Goal: Information Seeking & Learning: Learn about a topic

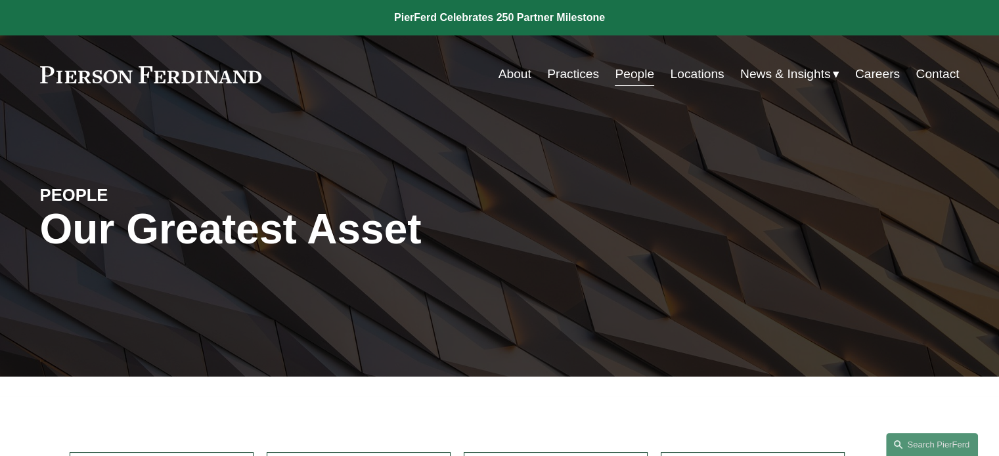
click at [632, 68] on link "People" at bounding box center [634, 74] width 39 height 25
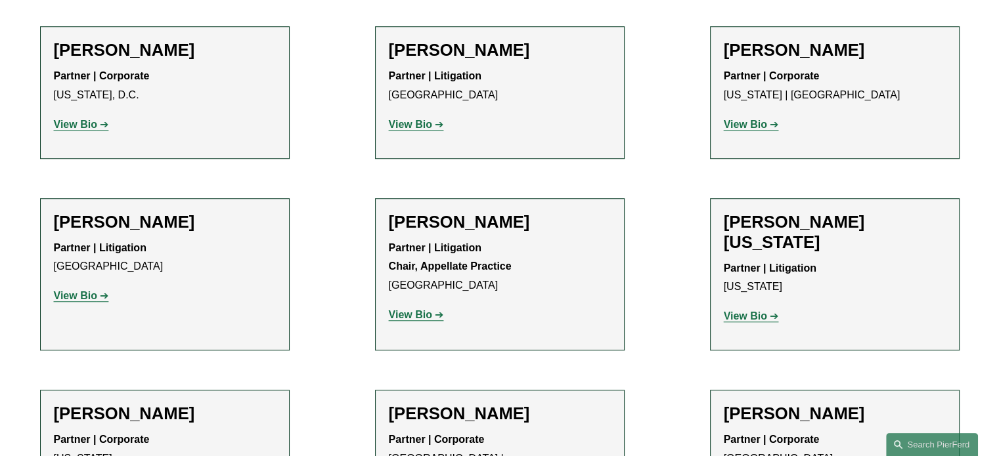
scroll to position [16071, 0]
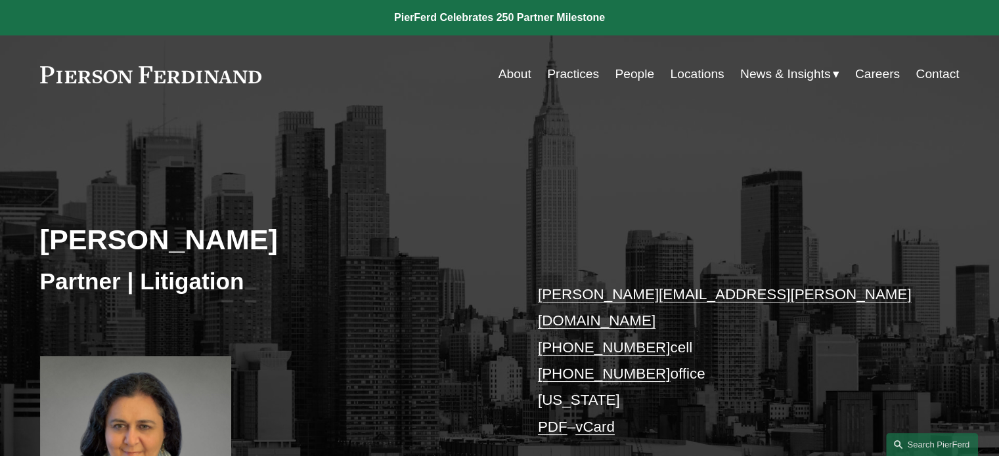
click at [761, 239] on div "Elizabeth M. Young Partner | Litigation elizabeth.young@pierferd.com +1.845.372…" at bounding box center [499, 341] width 999 height 396
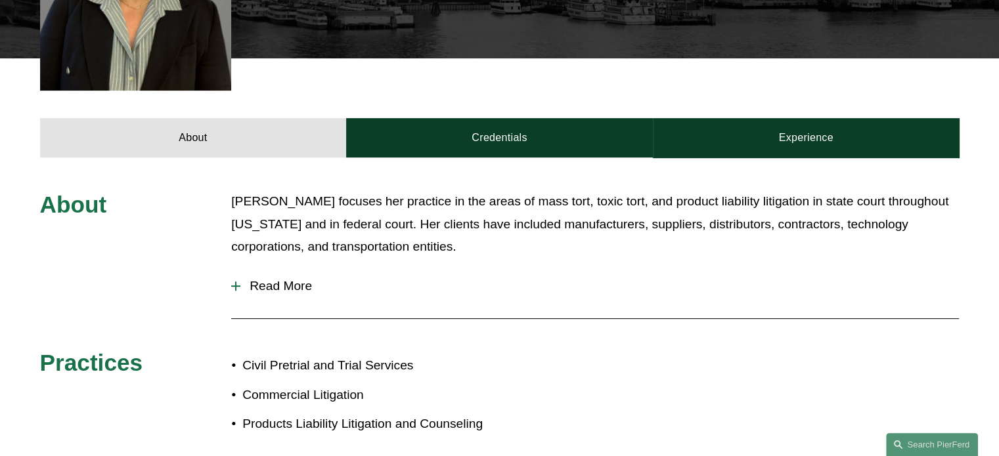
scroll to position [478, 0]
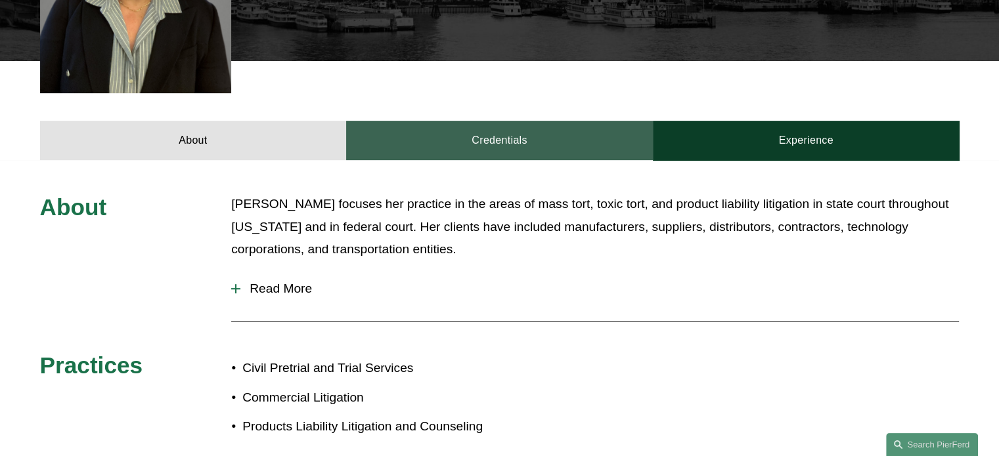
click at [510, 121] on link "Credentials" at bounding box center [499, 140] width 307 height 39
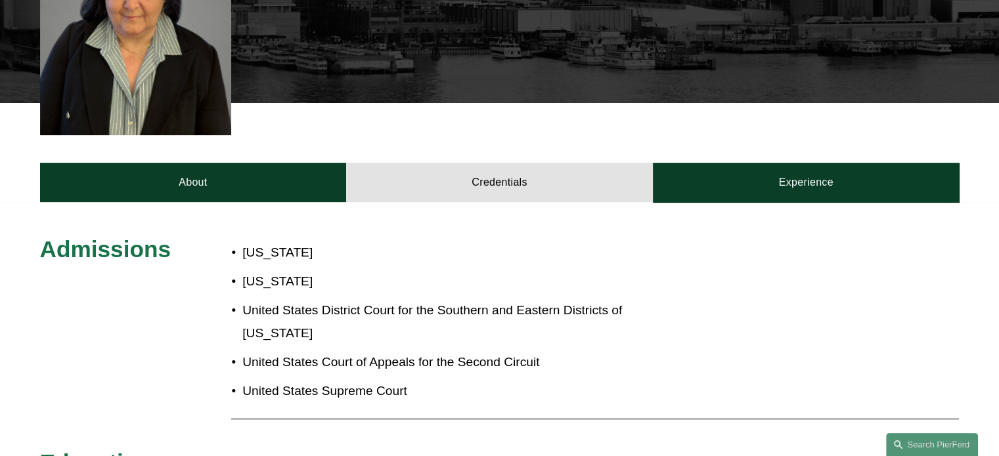
scroll to position [462, 0]
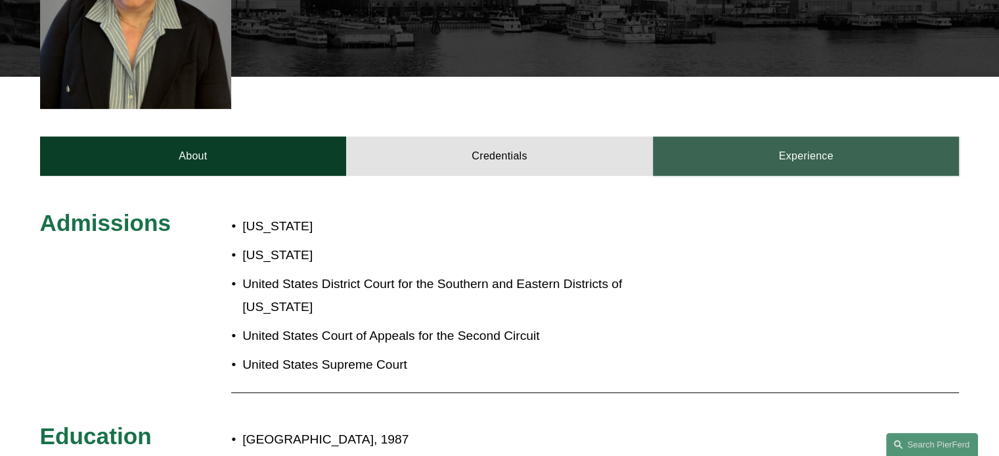
click at [803, 137] on link "Experience" at bounding box center [806, 156] width 307 height 39
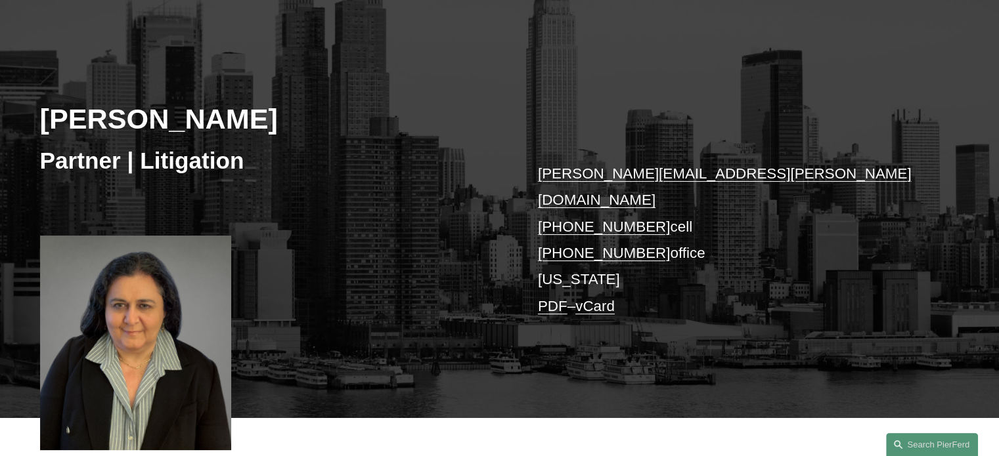
scroll to position [0, 0]
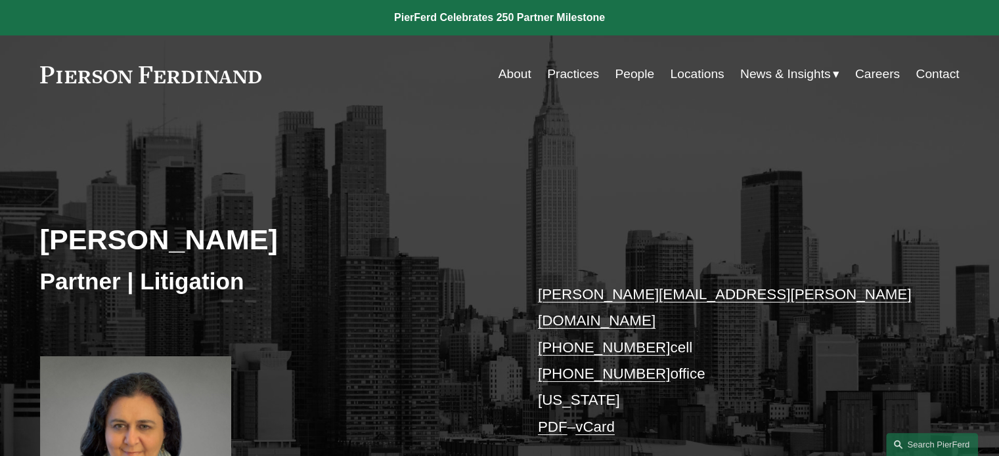
click at [68, 141] on div "Elizabeth M. Young Partner | Litigation elizabeth.young@pierferd.com +1.845.372…" at bounding box center [499, 327] width 999 height 426
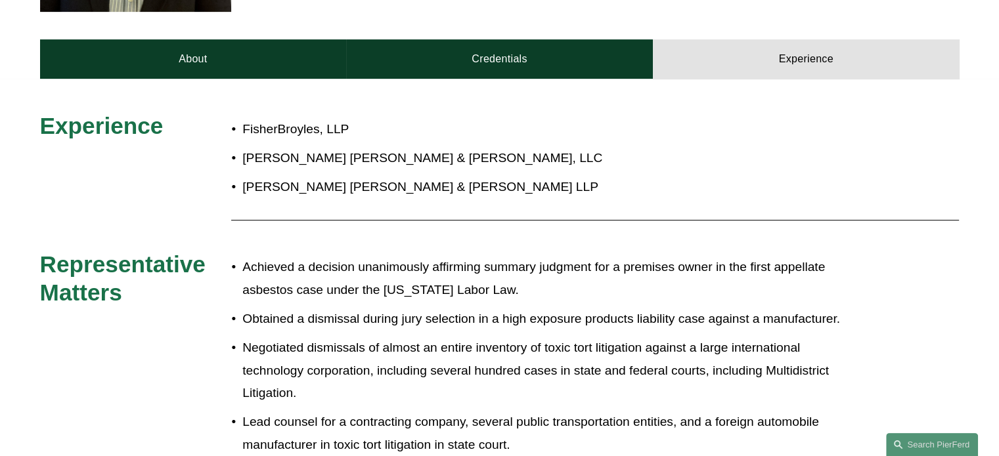
scroll to position [559, 0]
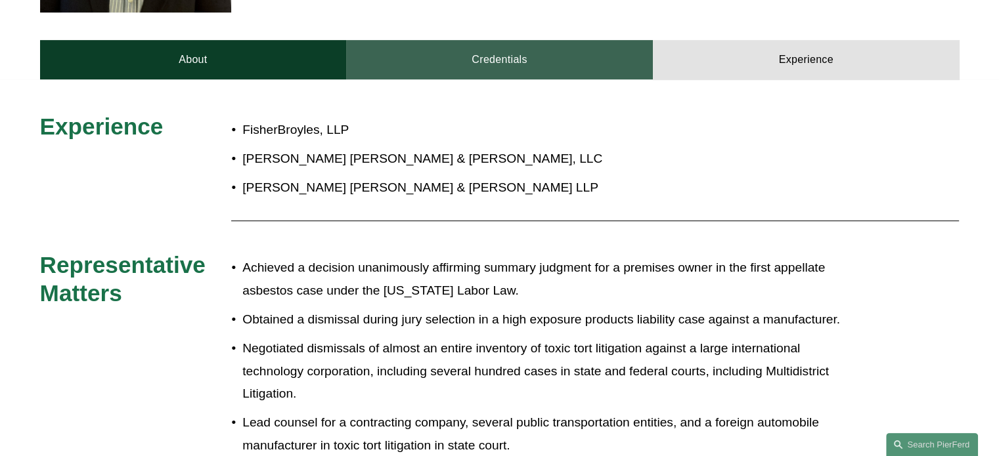
click at [495, 40] on link "Credentials" at bounding box center [499, 59] width 307 height 39
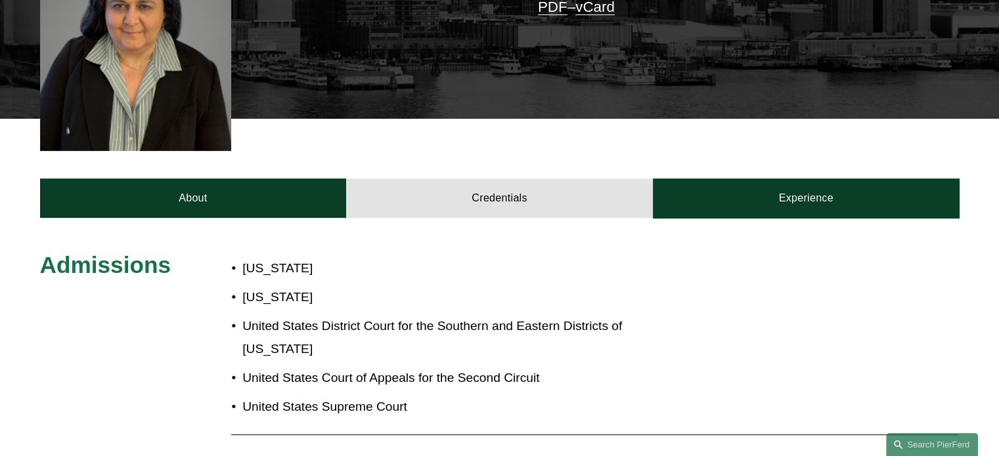
scroll to position [423, 0]
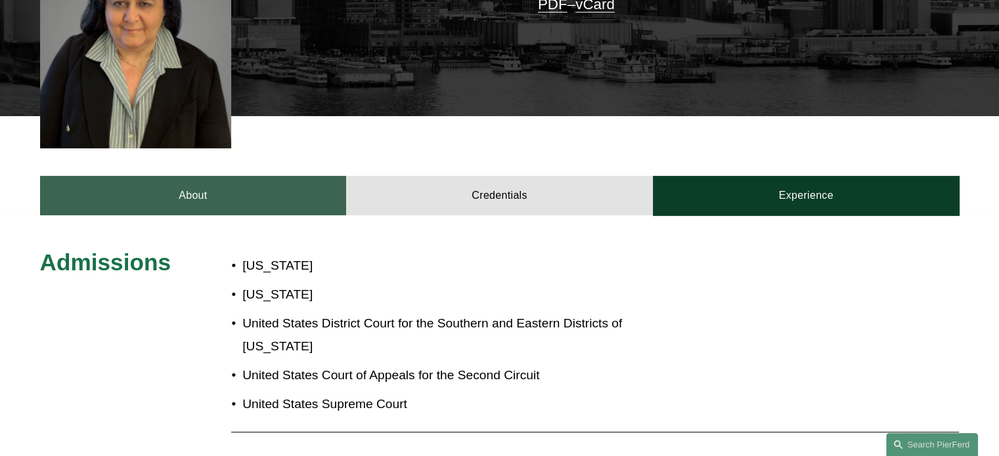
click at [179, 180] on link "About" at bounding box center [193, 195] width 307 height 39
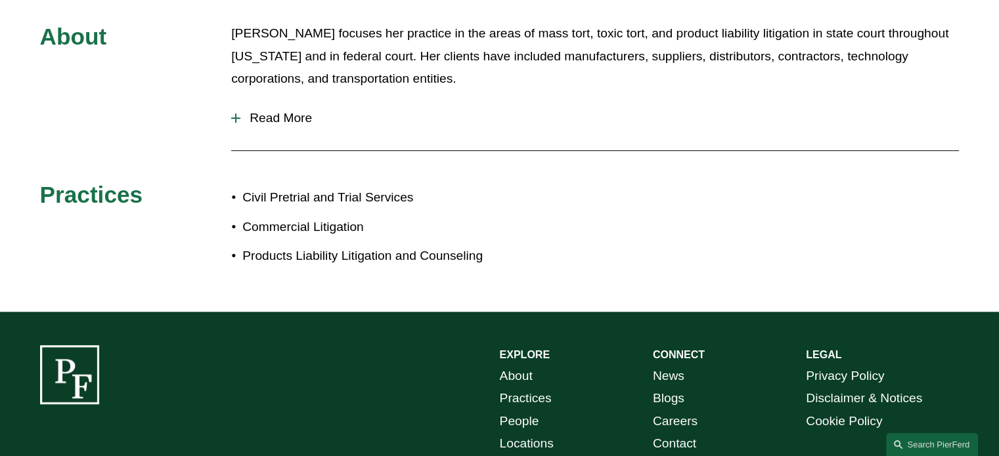
scroll to position [646, 0]
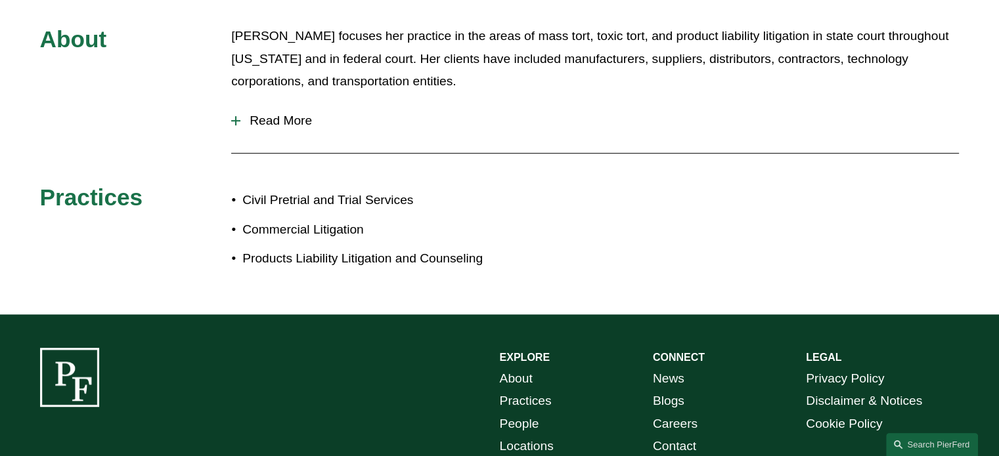
click at [237, 120] on div at bounding box center [235, 120] width 9 height 1
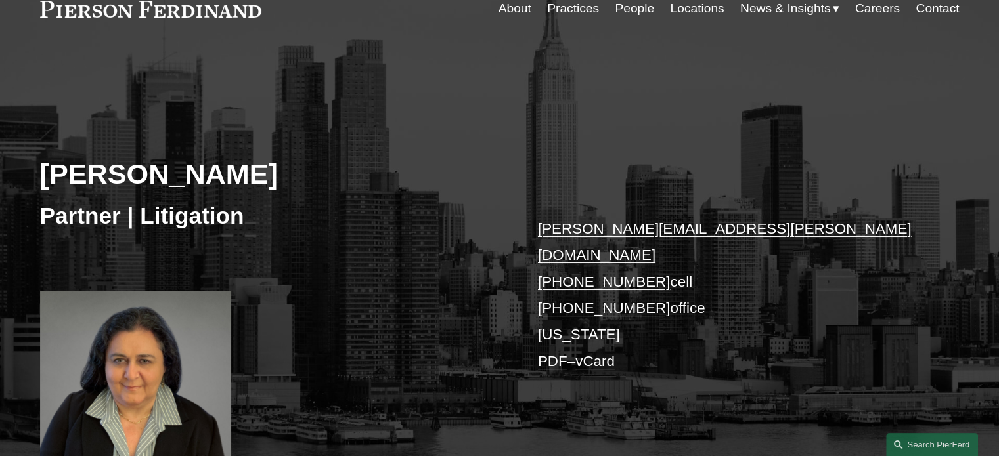
scroll to position [0, 0]
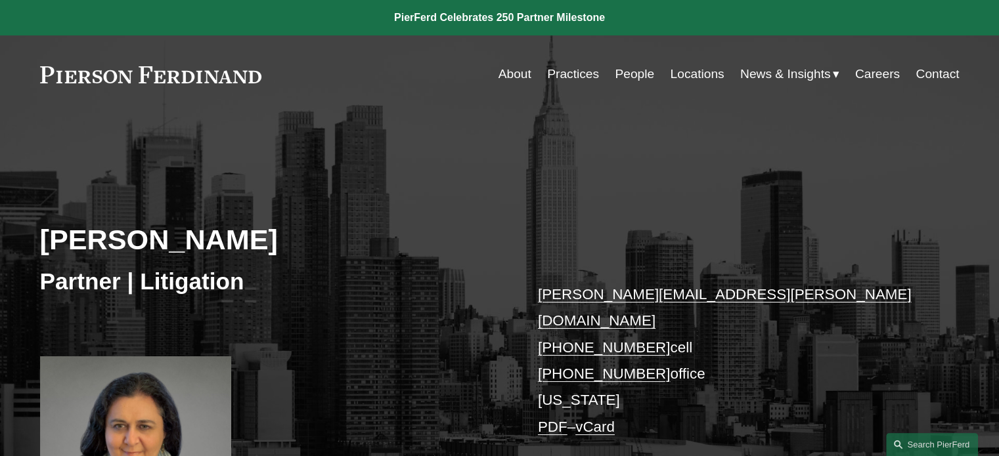
click at [457, 15] on link at bounding box center [499, 17] width 999 height 35
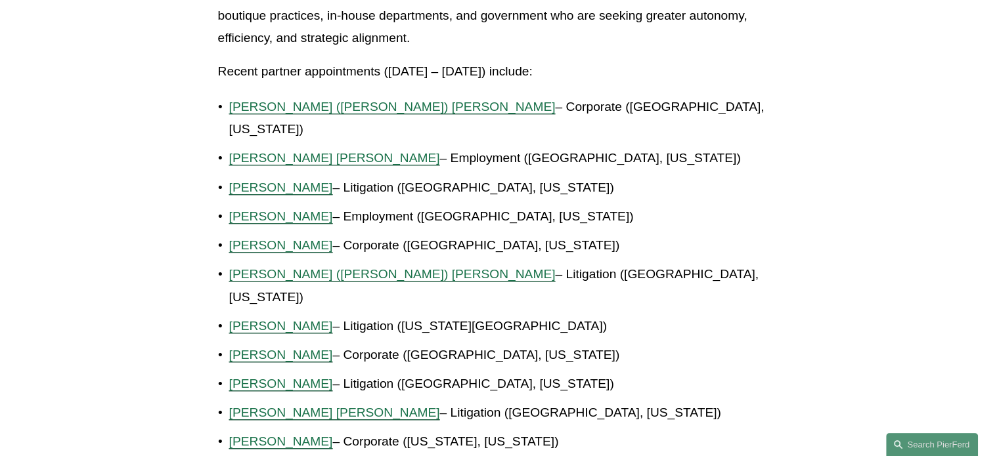
scroll to position [923, 0]
